Goal: Task Accomplishment & Management: Use online tool/utility

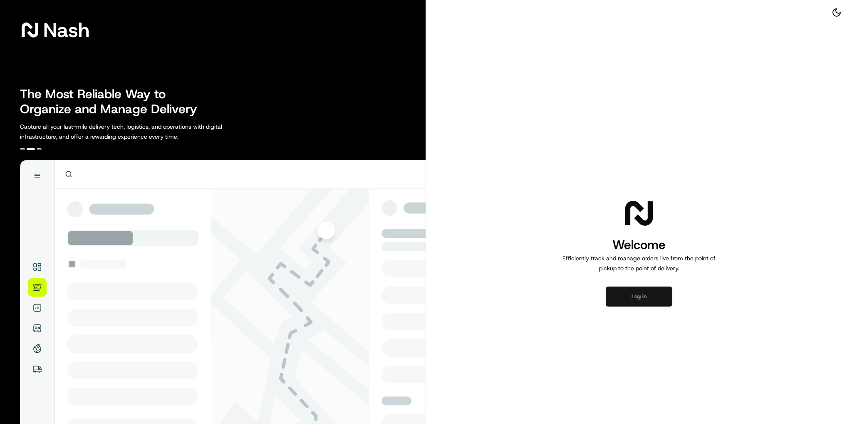
click at [653, 304] on button "Log in" at bounding box center [639, 296] width 67 height 20
